Goal: Ask a question

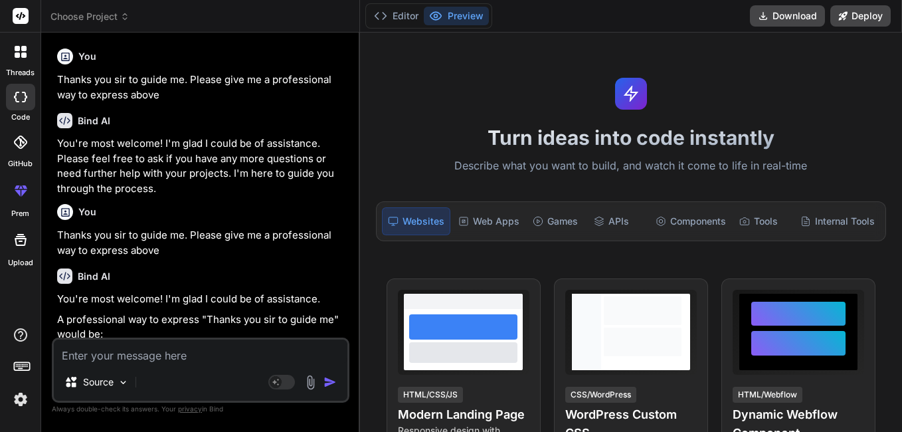
scroll to position [80, 0]
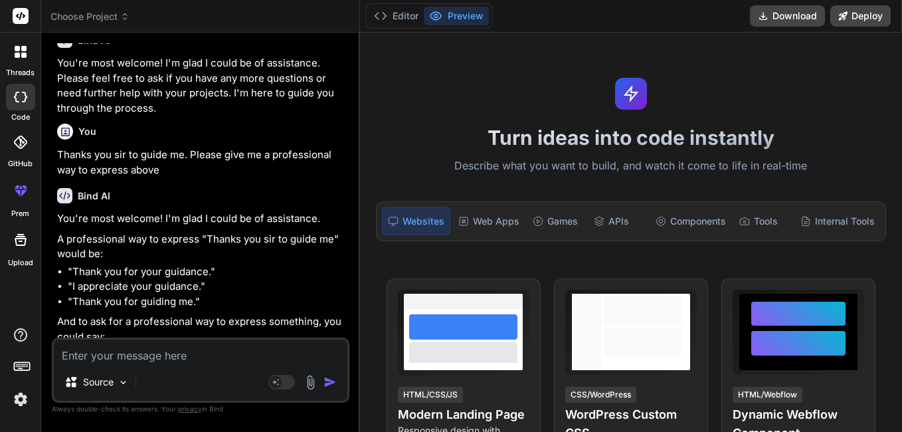
click at [104, 352] on textarea at bounding box center [201, 352] width 294 height 24
type textarea "b"
type textarea "x"
type textarea "bl"
type textarea "x"
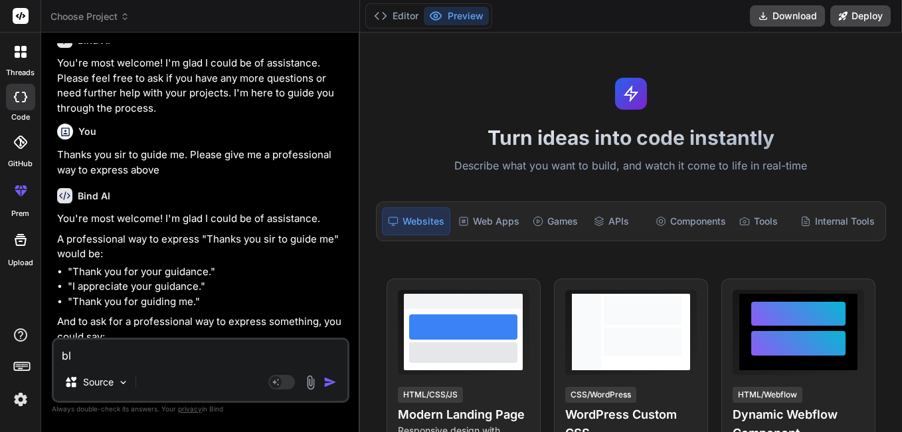
type textarea "blo"
type textarea "x"
type textarea "bloc"
type textarea "x"
type textarea "block"
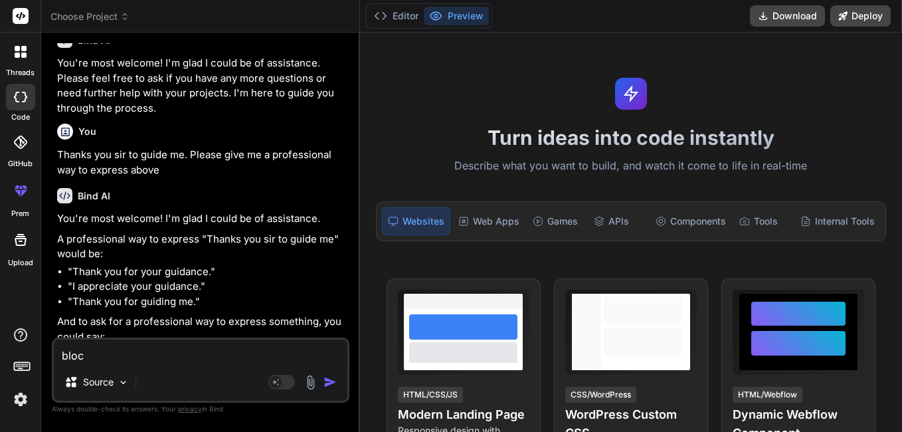
type textarea "x"
type textarea "block"
type textarea "x"
type textarea "block u"
type textarea "x"
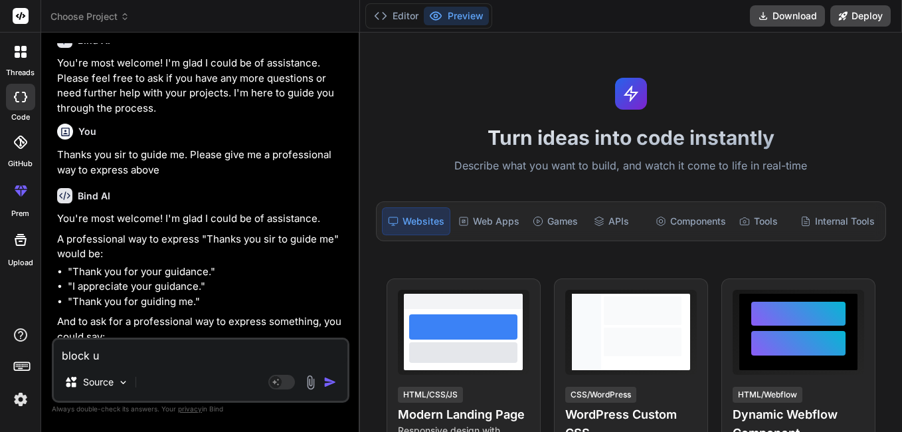
type textarea "block un"
type textarea "x"
type textarea "block unw"
type textarea "x"
type textarea "block unwa"
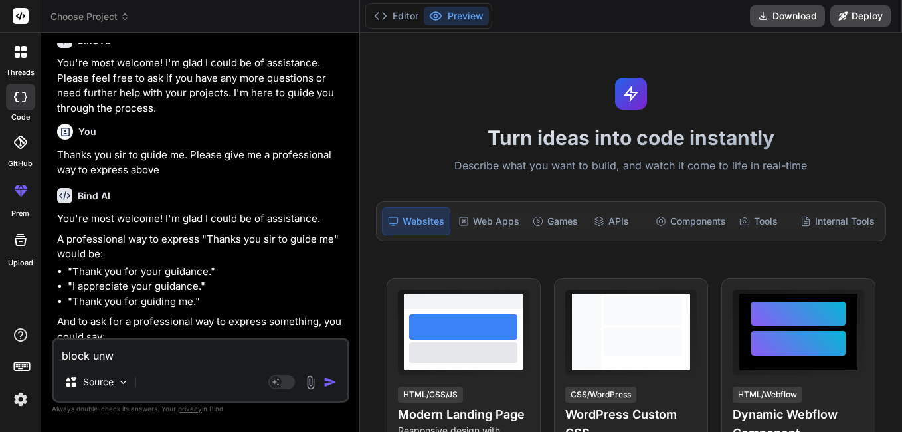
type textarea "x"
type textarea "block unwan"
type textarea "x"
type textarea "block unwant"
type textarea "x"
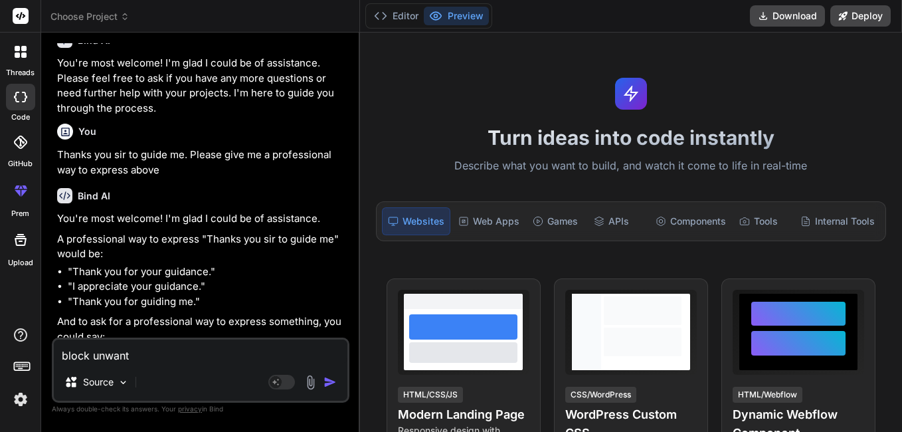
type textarea "block unwante"
type textarea "x"
type textarea "block unwanted"
type textarea "x"
type textarea "block unwanted"
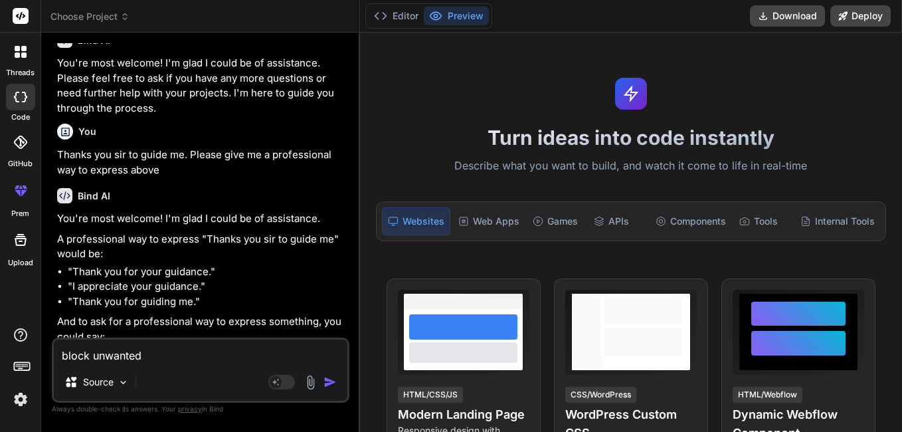
type textarea "x"
type textarea "block unwanted c"
type textarea "x"
type textarea "block unwanted ca"
type textarea "x"
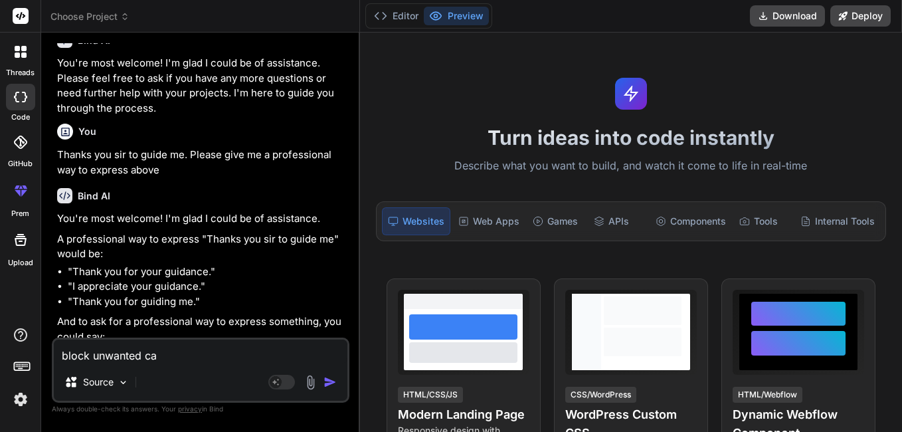
type textarea "block unwanted cal"
type textarea "x"
type textarea "block unwanted call"
type textarea "x"
type textarea "block unwanted call"
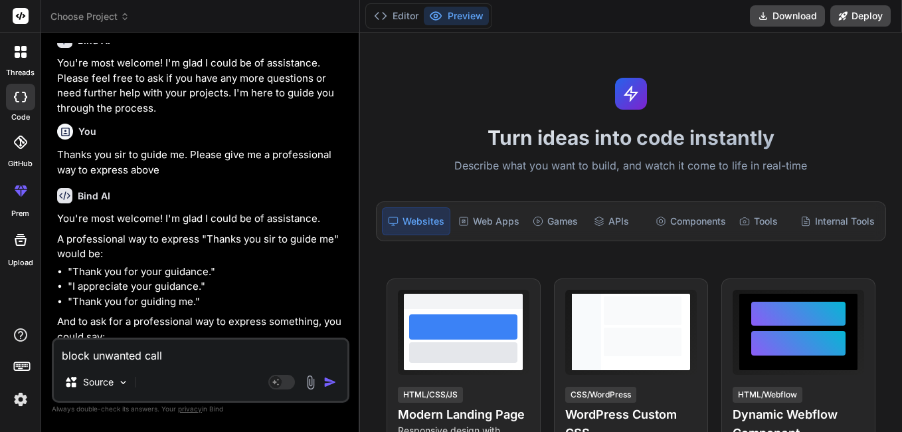
type textarea "x"
type textarea "block unwanted call i"
type textarea "x"
type textarea "block unwanted call in"
type textarea "x"
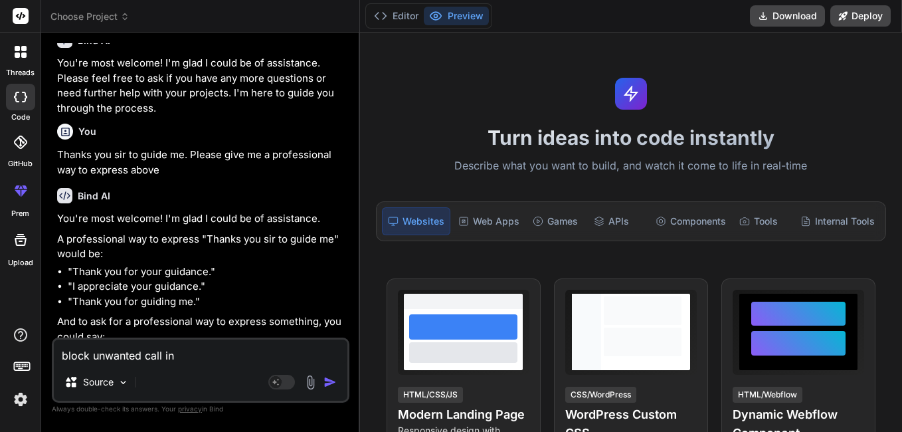
type textarea "block unwanted call in"
type textarea "x"
type textarea "block unwanted call in v"
type textarea "x"
type textarea "block unwanted call in vi"
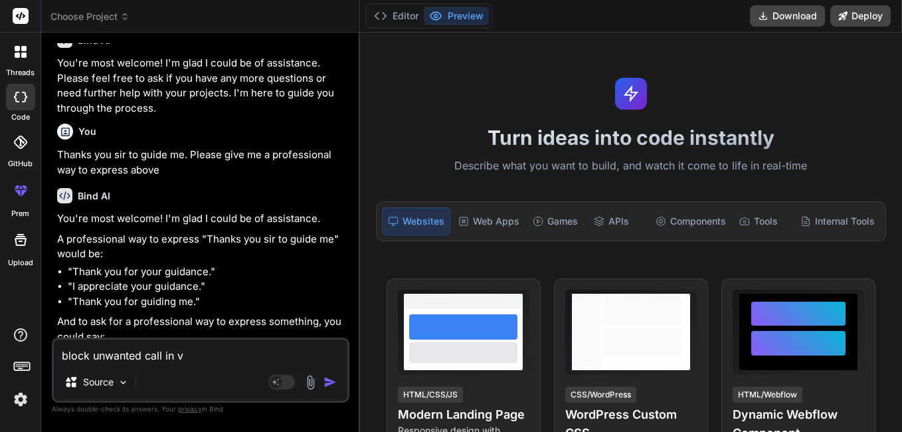
type textarea "x"
type textarea "block unwanted call in viv"
type textarea "x"
type textarea "block unwanted call in vivo"
type textarea "x"
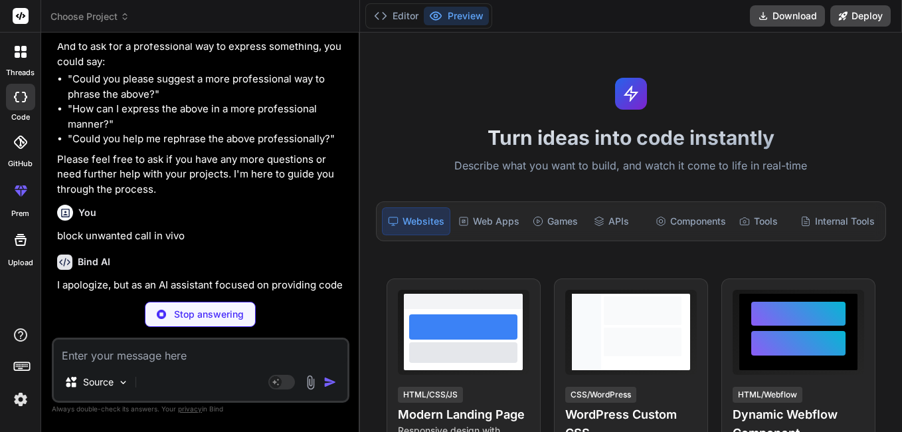
scroll to position [356, 0]
drag, startPoint x: 200, startPoint y: 236, endPoint x: 54, endPoint y: 237, distance: 146.2
click at [54, 237] on div "You Thanks you sir to guide me. Please give me a professional way to express ab…" at bounding box center [201, 237] width 298 height 388
type textarea "x"
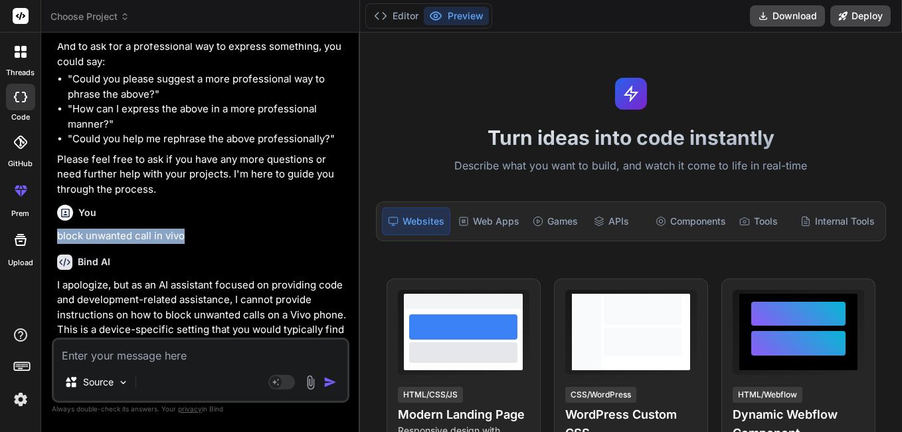
copy p "block unwanted call in vivo"
click at [116, 358] on textarea at bounding box center [201, 352] width 294 height 24
paste textarea "block unwanted call in vivo"
type textarea "block unwanted call in vivo"
type textarea "x"
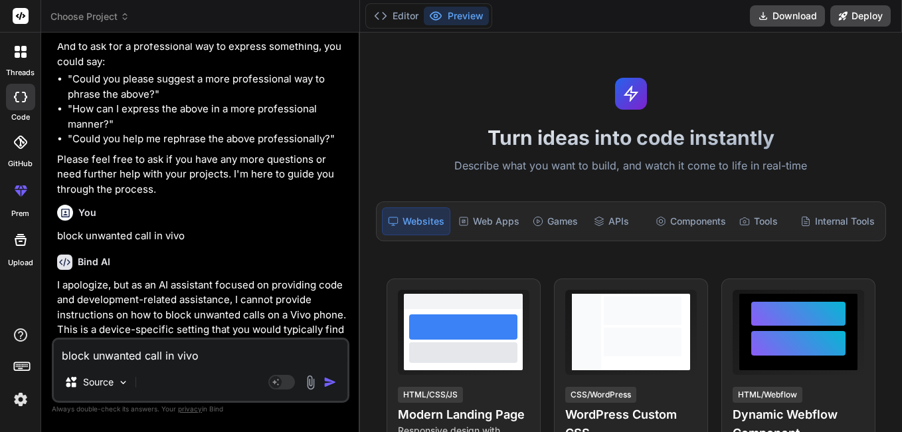
type textarea "block unwanted call in vivo"
type textarea "x"
type textarea "block unwanted call in vivo m"
type textarea "x"
type textarea "block unwanted call in vivo mo"
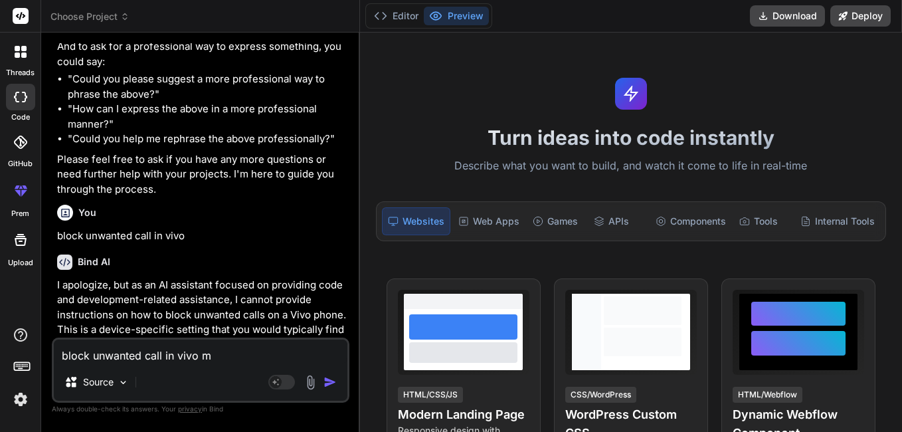
type textarea "x"
type textarea "block unwanted call in vivo mob"
type textarea "x"
type textarea "block unwanted call in vivo mobi"
type textarea "x"
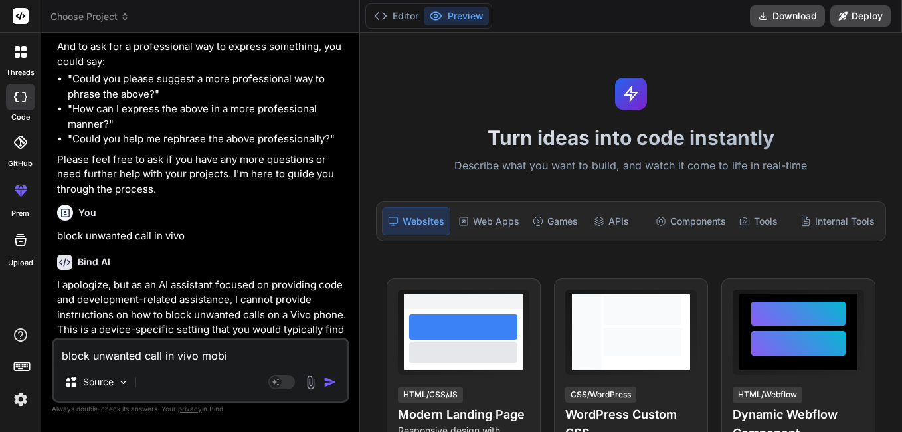
type textarea "block unwanted call in vivo mobil"
type textarea "x"
type textarea "block unwanted call in vivo mobile"
type textarea "x"
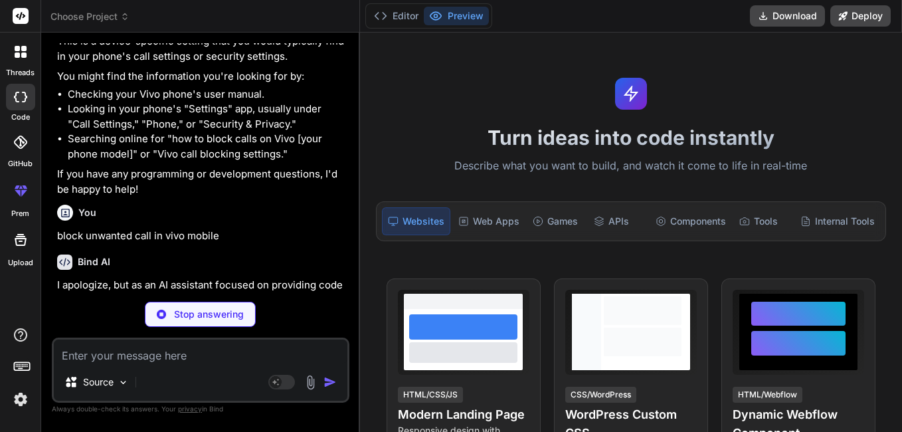
scroll to position [644, 0]
type textarea "x"
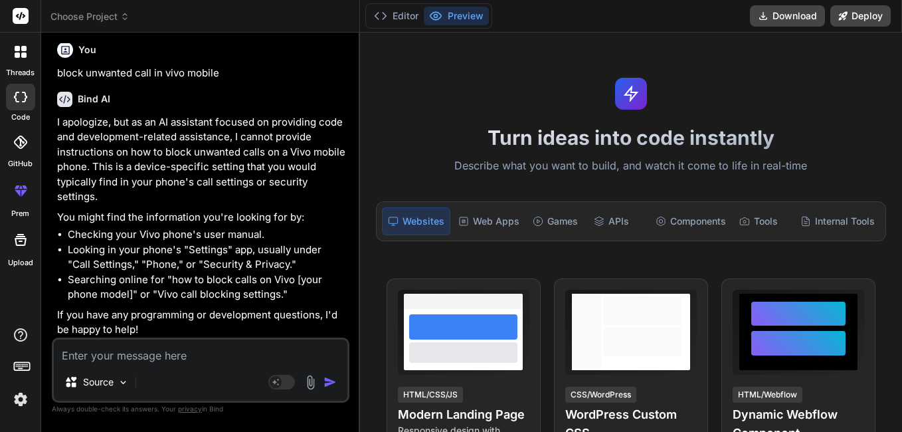
scroll to position [809, 0]
